Goal: Information Seeking & Learning: Learn about a topic

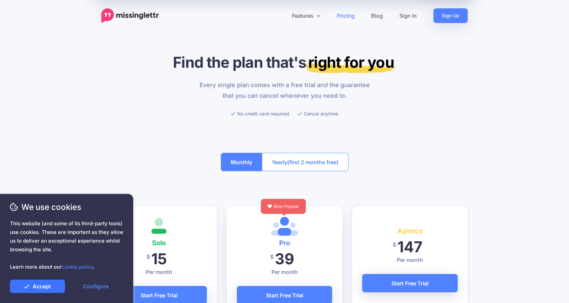
click at [45, 283] on link "Accept" at bounding box center [37, 285] width 55 height 13
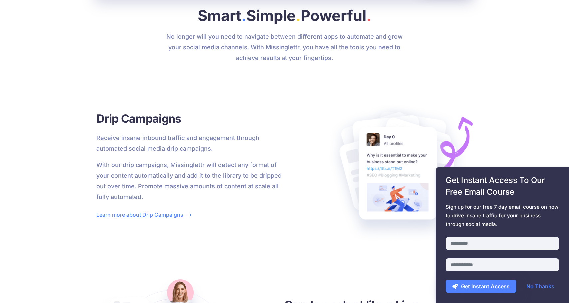
scroll to position [732, 0]
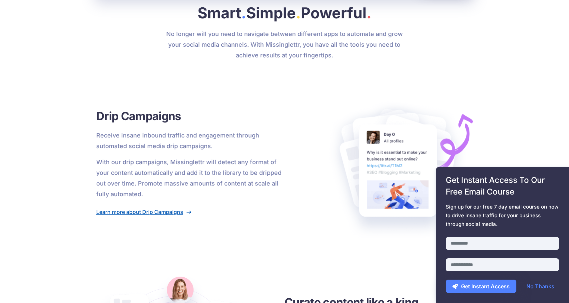
click at [153, 211] on link "Learn more about Drip Campaigns" at bounding box center [143, 211] width 95 height 7
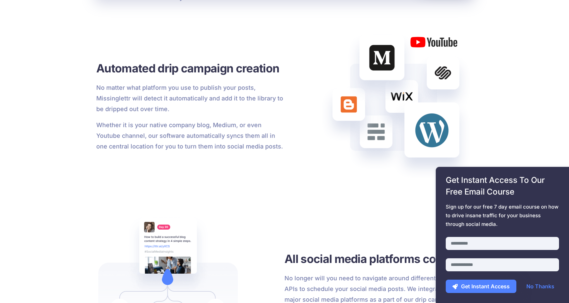
scroll to position [628, 0]
